Goal: Contribute content

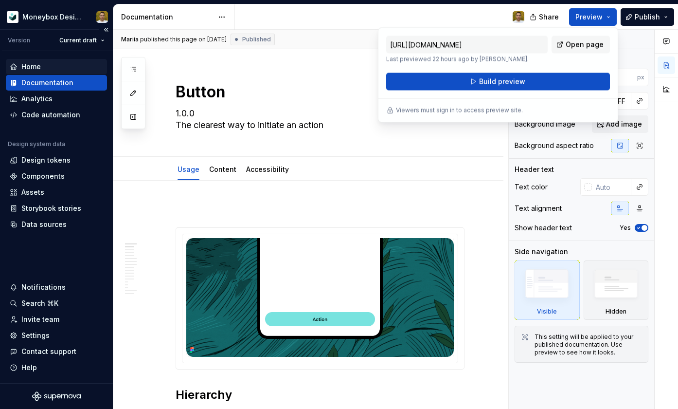
scroll to position [118, 0]
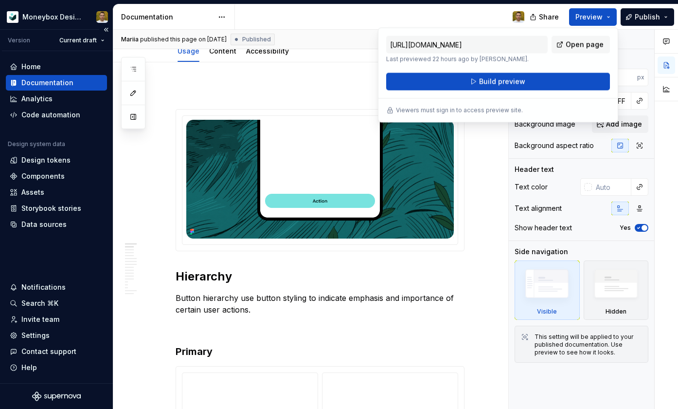
click at [58, 81] on div "Documentation" at bounding box center [47, 83] width 52 height 10
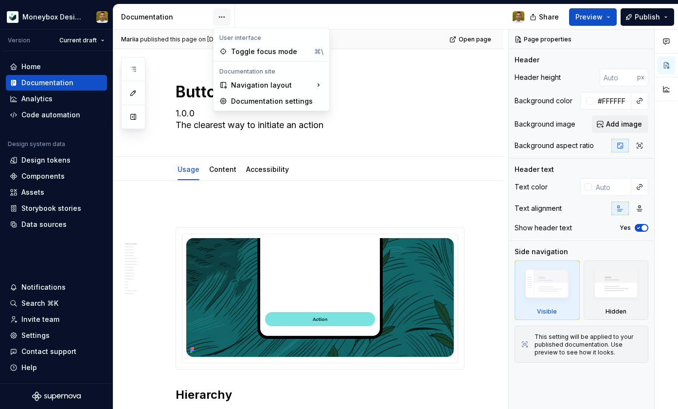
click at [228, 16] on html "Moneybox Design System Version Current draft Home Documentation Analytics Code …" at bounding box center [339, 204] width 678 height 409
click at [152, 152] on html "Moneybox Design System Version Current draft Home Documentation Analytics Code …" at bounding box center [339, 204] width 678 height 409
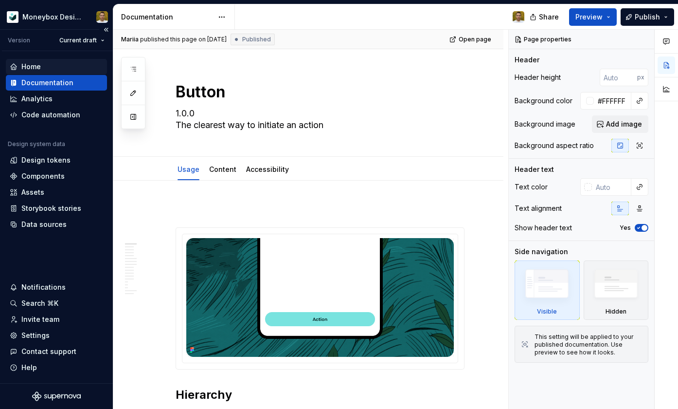
click at [34, 66] on div "Home" at bounding box center [30, 67] width 19 height 10
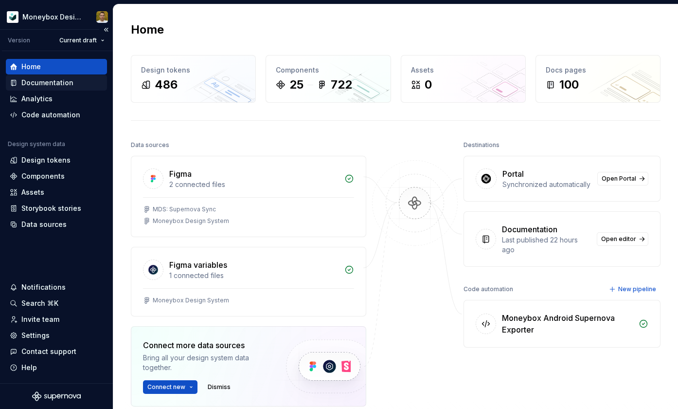
click at [48, 85] on div "Documentation" at bounding box center [47, 83] width 52 height 10
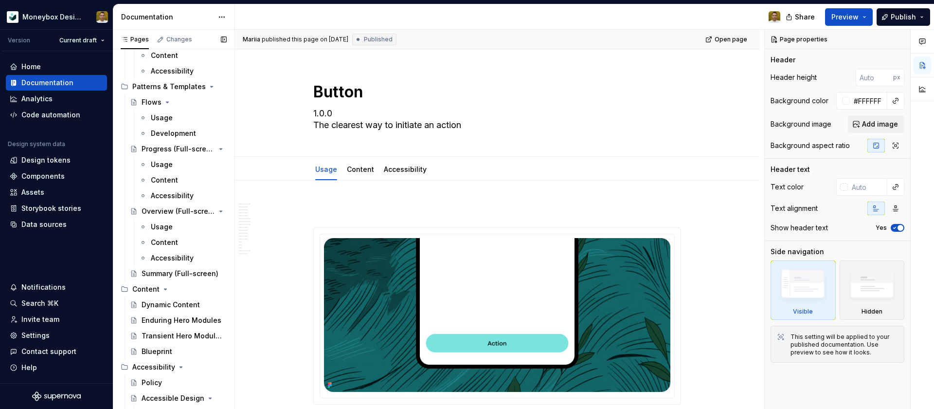
scroll to position [1746, 0]
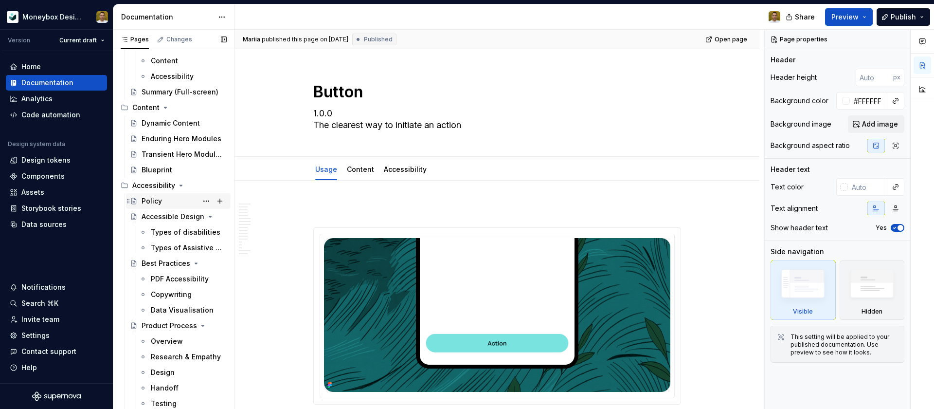
click at [161, 200] on div "Policy" at bounding box center [152, 201] width 20 height 10
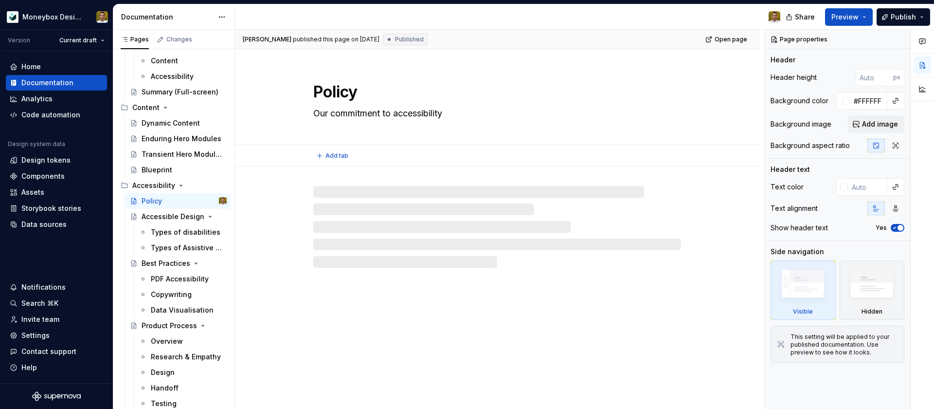
click at [326, 91] on textarea "Policy" at bounding box center [495, 91] width 368 height 23
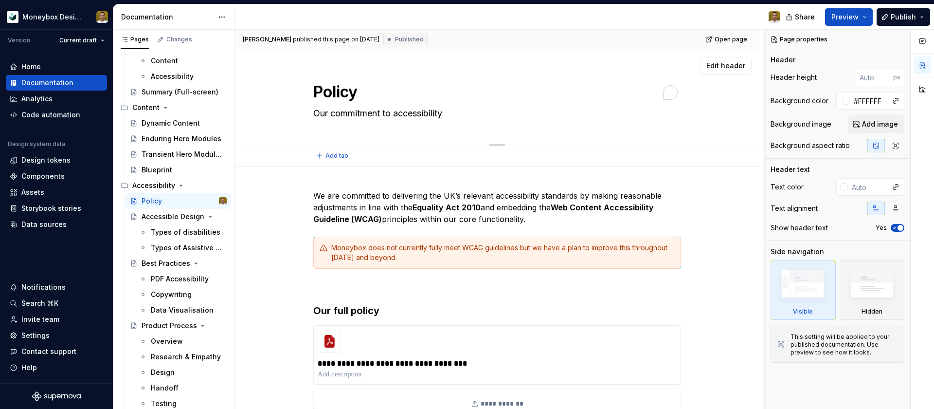
click at [317, 91] on textarea "Policy" at bounding box center [495, 91] width 368 height 23
type textarea "*"
type textarea "APolicy"
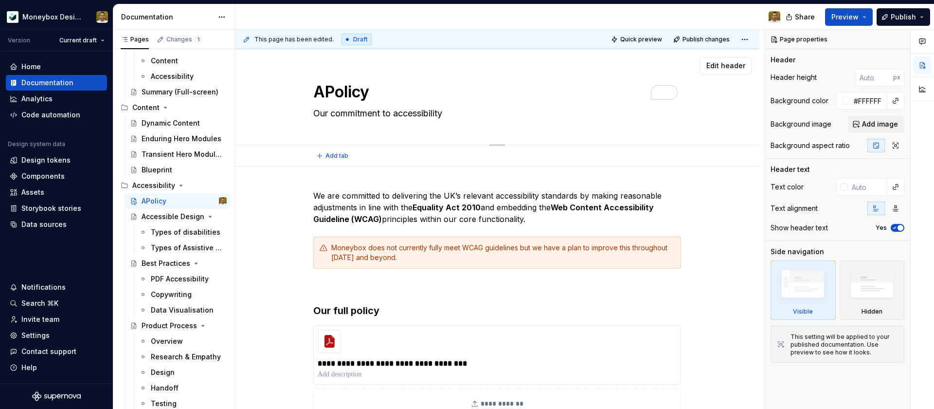
type textarea "*"
type textarea "AcPolicy"
type textarea "*"
type textarea "AccPolicy"
type textarea "*"
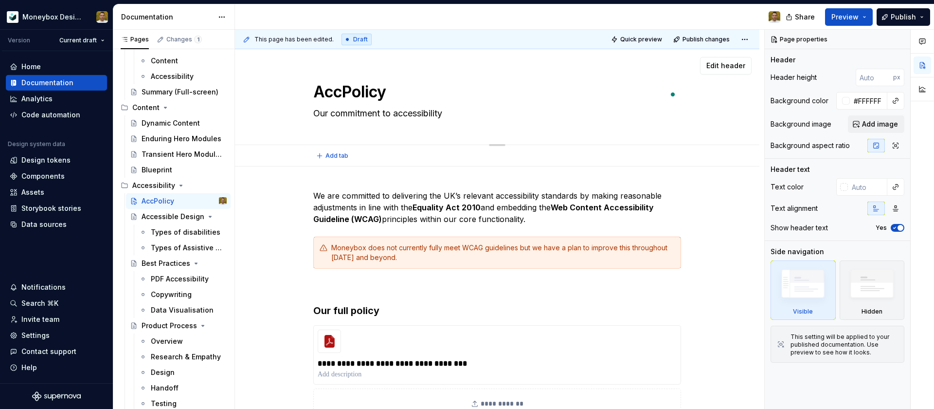
type textarea "AccePolicy"
type textarea "*"
type textarea "AccesPolicy"
type textarea "*"
type textarea "AccessPolicy"
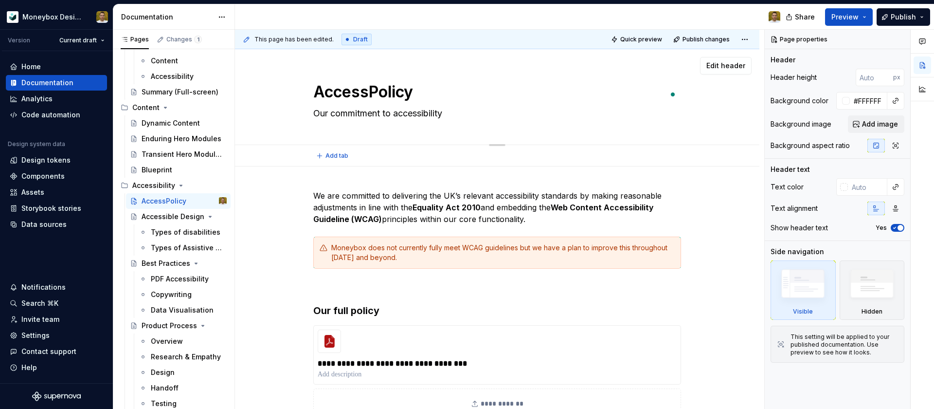
type textarea "*"
type textarea "AccessiPolicy"
type textarea "*"
type textarea "AccessibPolicy"
type textarea "*"
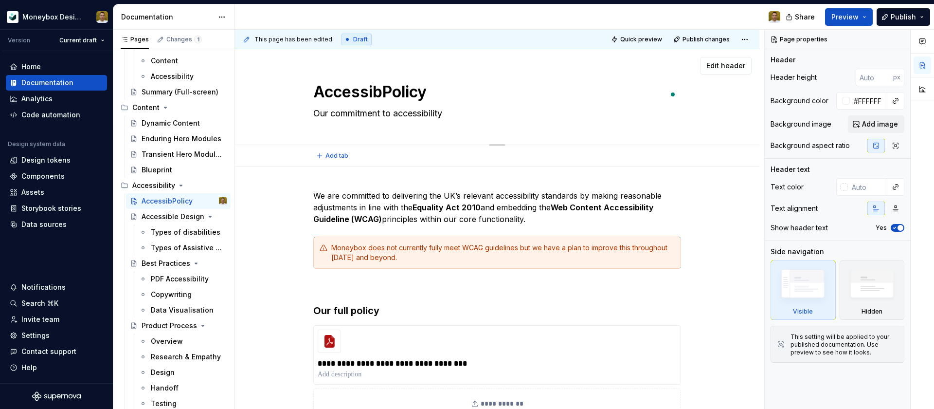
type textarea "AccessibiPolicy"
type textarea "*"
type textarea "AccessibilPolicy"
type textarea "*"
type textarea "AccessibiliPolicy"
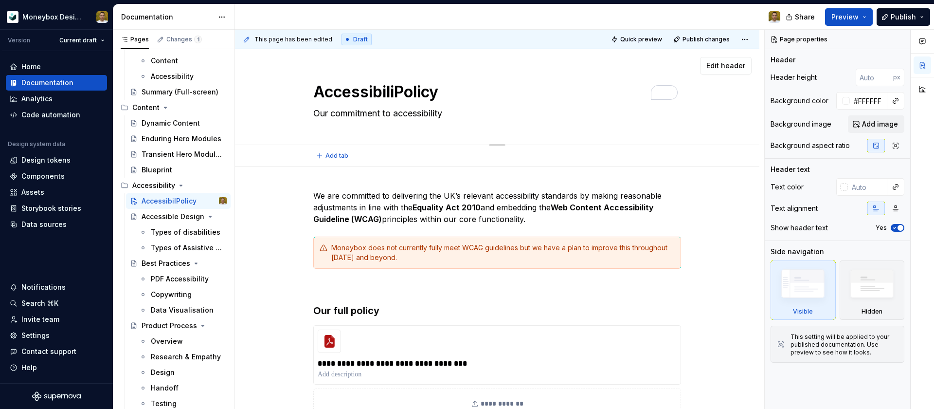
type textarea "*"
type textarea "AccessibilitPolicy"
type textarea "*"
type textarea "AccessibilityPolicy"
type textarea "*"
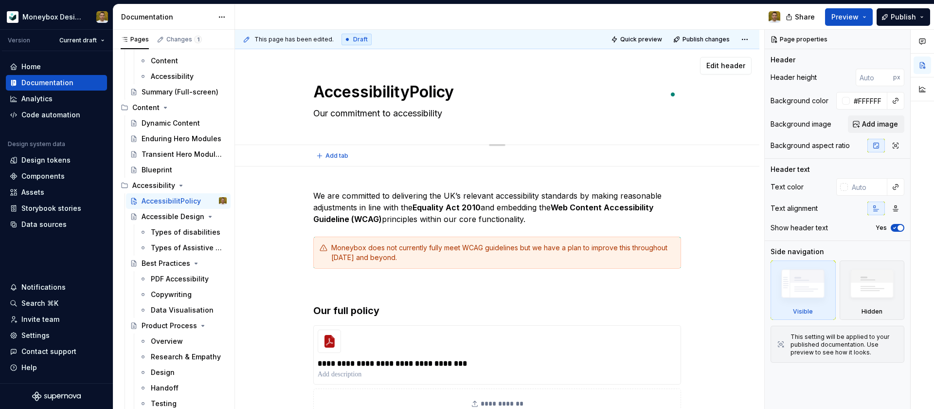
type textarea "Accessibility Policy"
type textarea "*"
type textarea "Accessibility Policy"
click at [296, 100] on div "Accessibility Policy Our commitment to accessibility" at bounding box center [497, 96] width 447 height 95
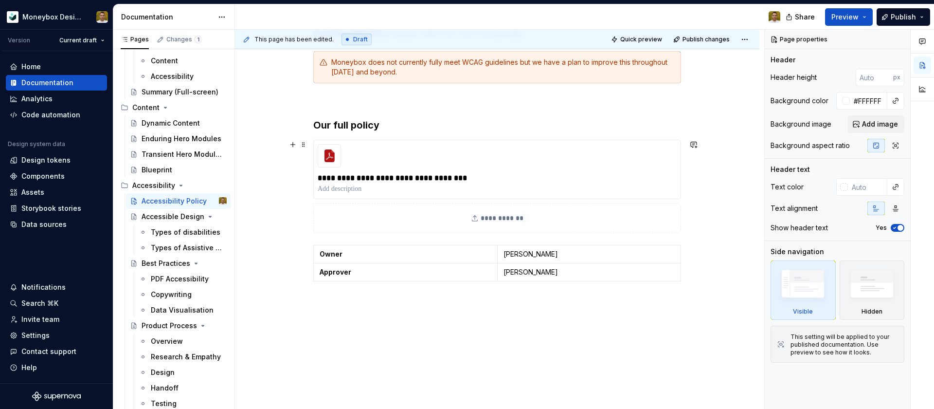
scroll to position [196, 0]
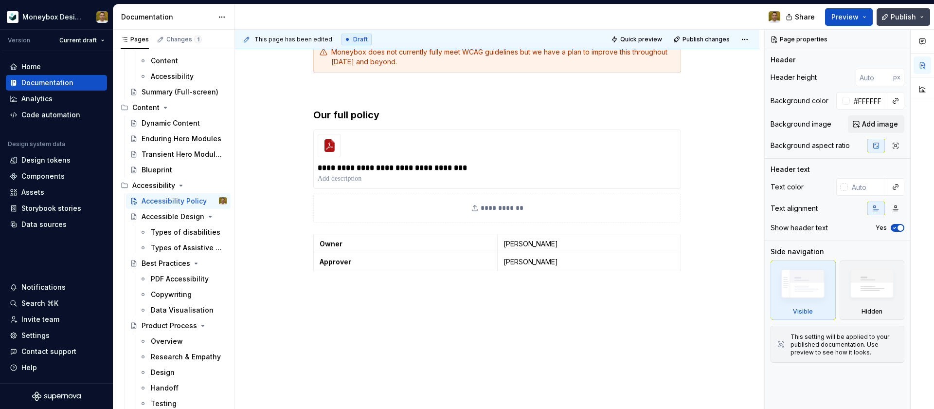
click at [678, 17] on span "Publish" at bounding box center [903, 17] width 25 height 10
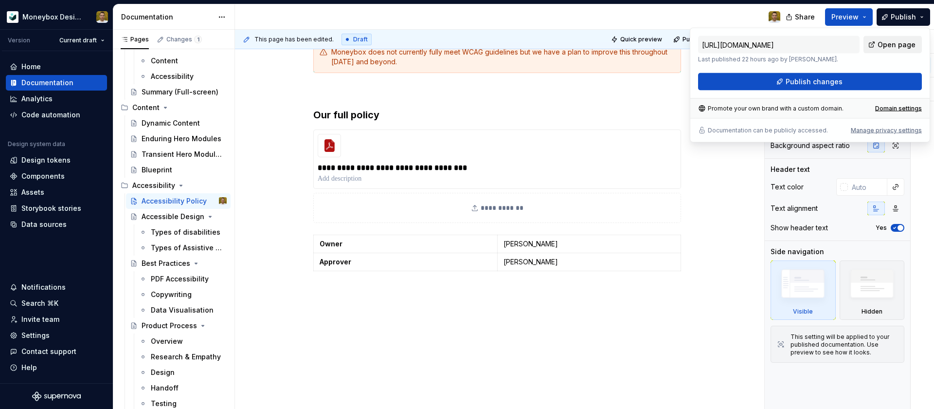
click at [678, 43] on span "Open page" at bounding box center [897, 45] width 38 height 10
drag, startPoint x: 805, startPoint y: 45, endPoint x: 900, endPoint y: 42, distance: 94.9
click at [678, 42] on div "[URL][DOMAIN_NAME] Last published 22 hours ago by [PERSON_NAME]. Open page" at bounding box center [810, 49] width 224 height 27
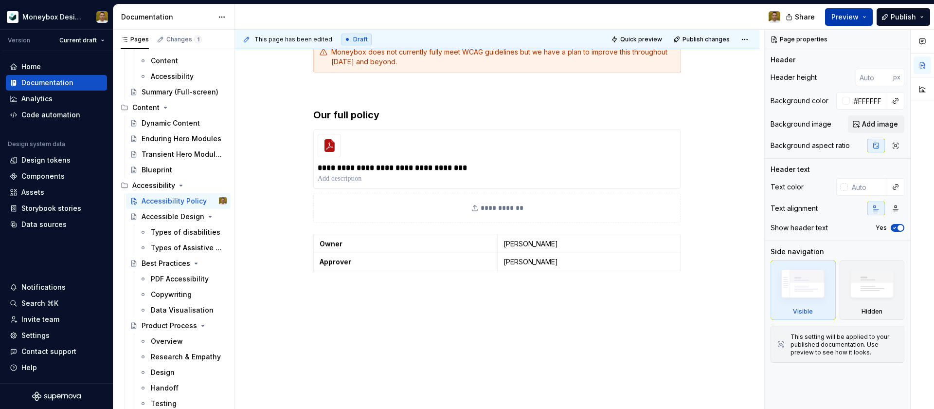
click at [678, 14] on span "Preview" at bounding box center [845, 17] width 27 height 10
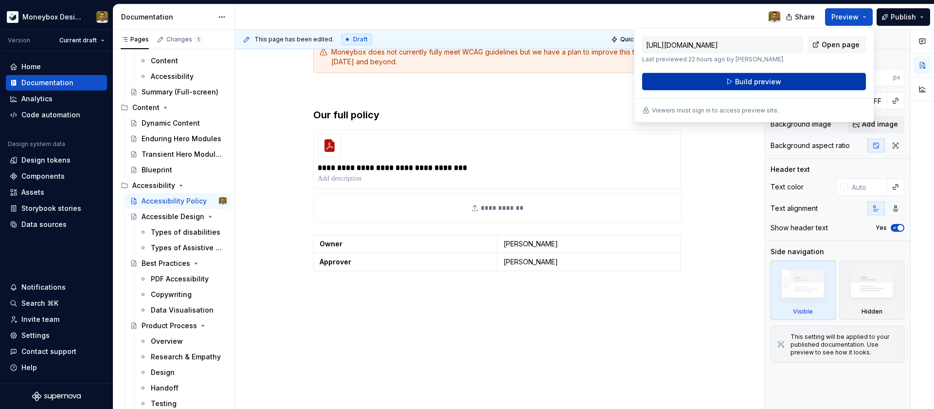
click at [678, 81] on span "Build preview" at bounding box center [758, 82] width 46 height 10
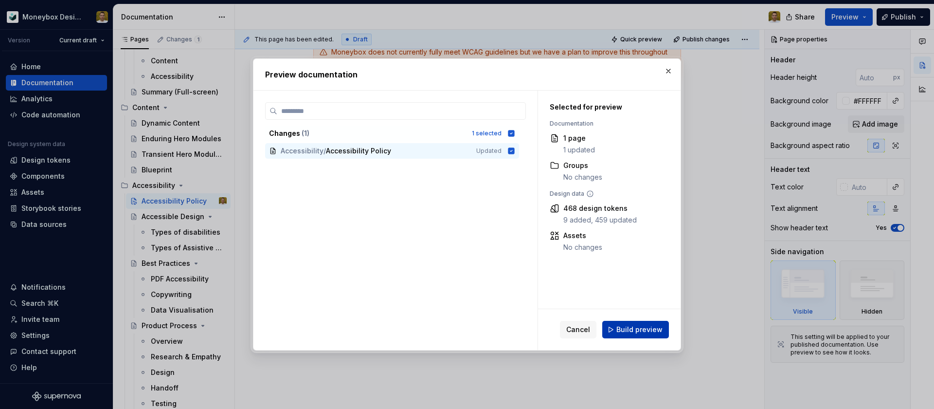
click at [650, 329] on span "Build preview" at bounding box center [639, 330] width 46 height 10
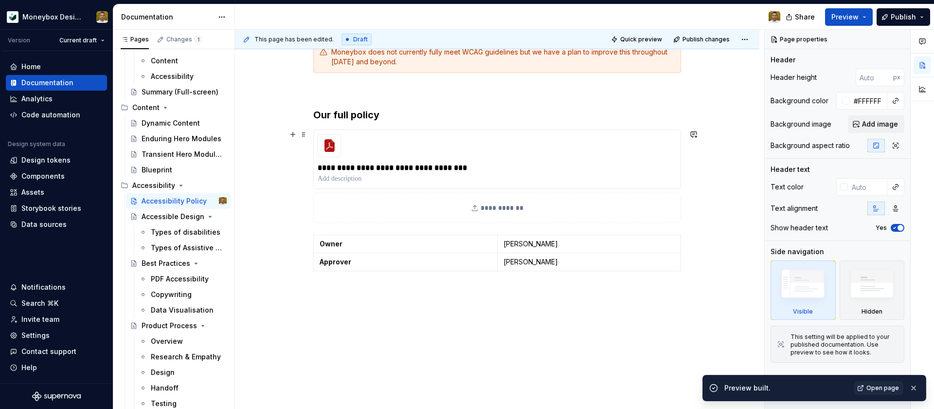
click at [678, 131] on div "**********" at bounding box center [497, 190] width 525 height 438
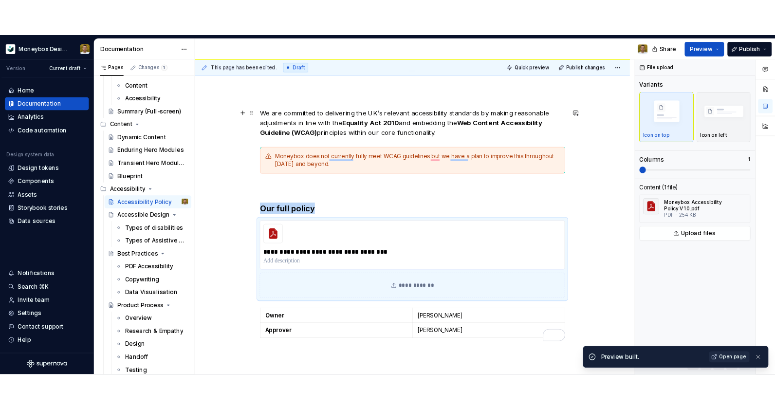
scroll to position [0, 0]
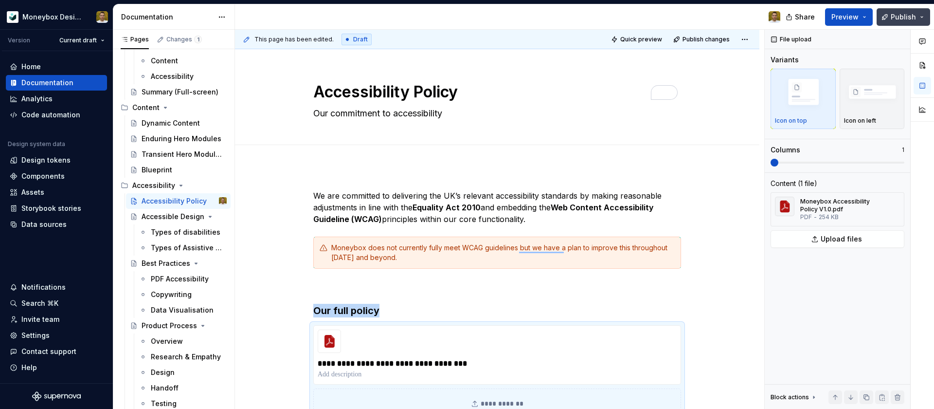
click at [678, 17] on span "Publish" at bounding box center [903, 17] width 25 height 10
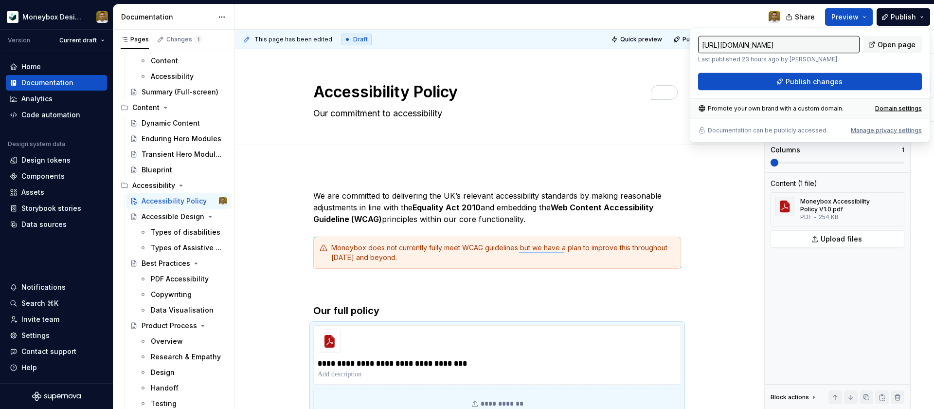
type textarea "*"
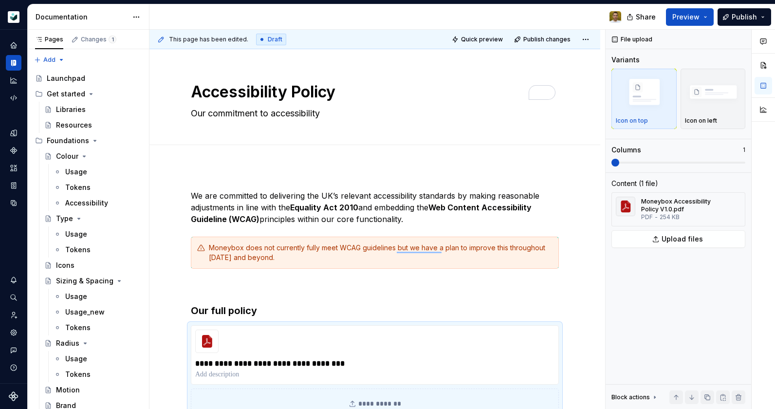
type textarea "*"
